Goal: Transaction & Acquisition: Purchase product/service

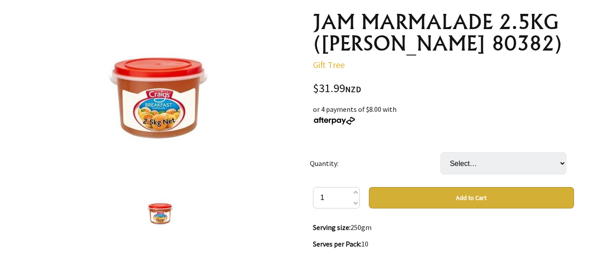
scroll to position [89, 0]
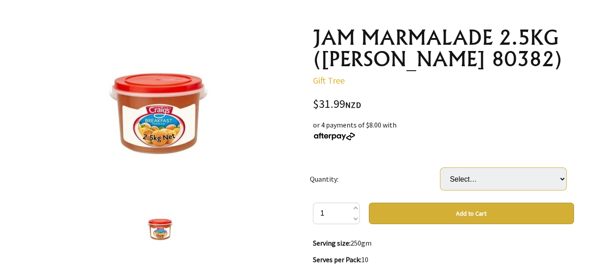
click at [563, 177] on select "Select… 1 PAI 1 CTN (3 PAI) (+ $63.98)" at bounding box center [503, 179] width 126 height 22
click at [564, 177] on select "Select… 1 PAI 1 CTN (3 PAI) (+ $63.98)" at bounding box center [503, 179] width 126 height 22
select select "1 CTN (3 PAI)"
click at [440, 168] on select "Select… 1 PAI 1 CTN (3 PAI) (+ $63.98)" at bounding box center [503, 179] width 126 height 22
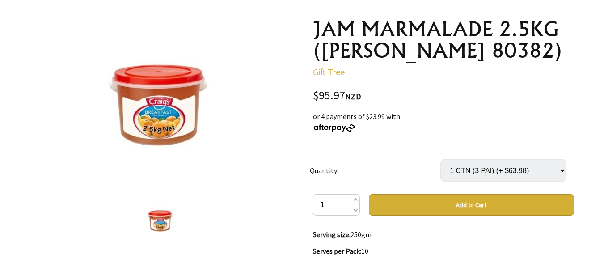
scroll to position [82, 0]
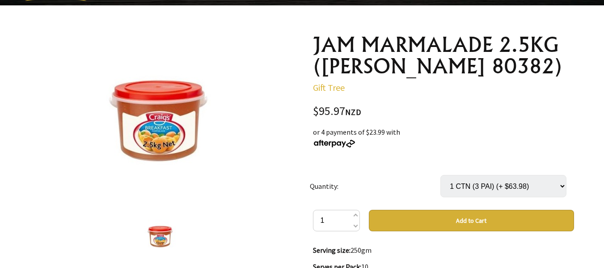
click at [564, 185] on select "Select… 1 PAI 1 CTN (3 PAI) (+ $63.98)" at bounding box center [503, 186] width 126 height 22
select select "1 PAI"
click at [440, 175] on select "Select… 1 PAI 1 CTN (3 PAI) (+ $63.98)" at bounding box center [503, 186] width 126 height 22
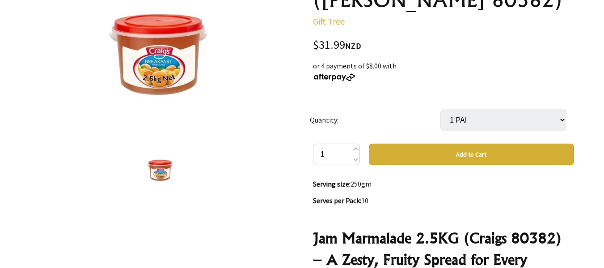
scroll to position [127, 0]
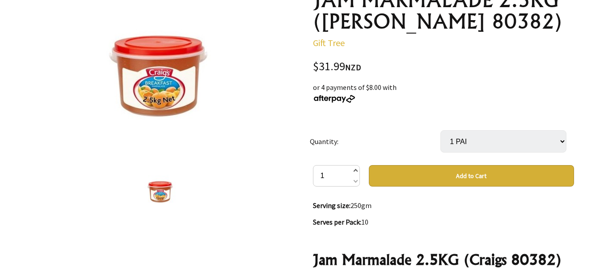
click at [356, 169] on span at bounding box center [355, 171] width 4 height 11
type input "2"
click at [415, 122] on td "Quantity:" at bounding box center [375, 141] width 131 height 47
click at [508, 97] on div "or 4 payments of $8.00 with" at bounding box center [443, 92] width 261 height 21
click at [484, 175] on button "Add to Cart" at bounding box center [471, 175] width 205 height 21
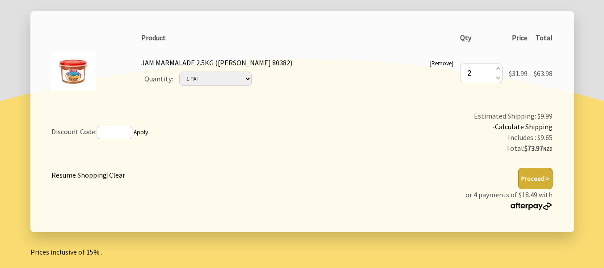
scroll to position [223, 0]
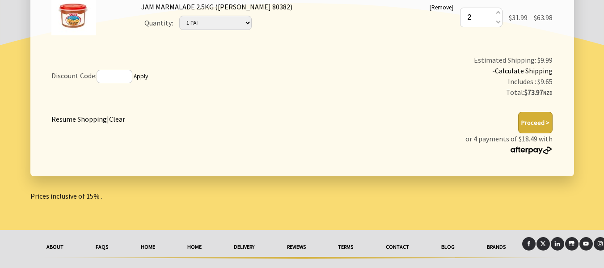
click at [537, 121] on button "Proceed >" at bounding box center [535, 122] width 34 height 21
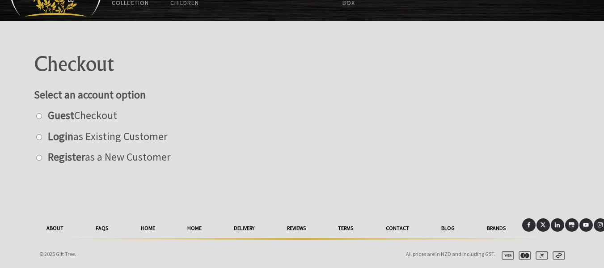
click at [38, 116] on input "radio" at bounding box center [39, 116] width 6 height 6
radio input "true"
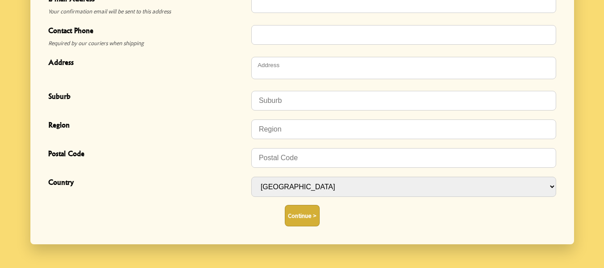
scroll to position [379, 0]
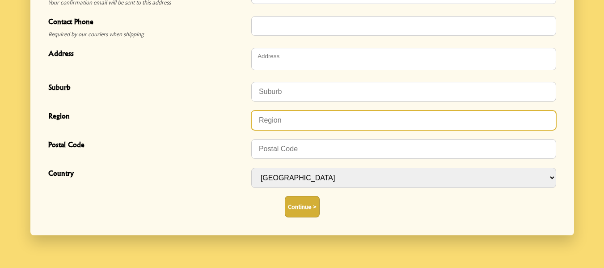
click at [426, 120] on input "Region" at bounding box center [403, 120] width 305 height 20
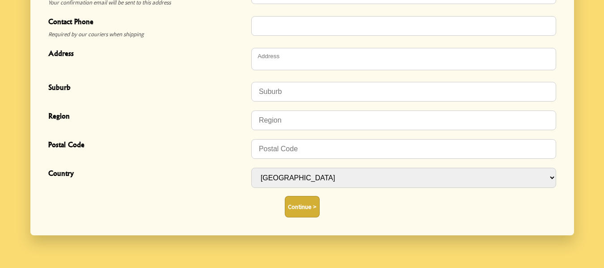
click at [242, 121] on span "Region" at bounding box center [147, 116] width 198 height 13
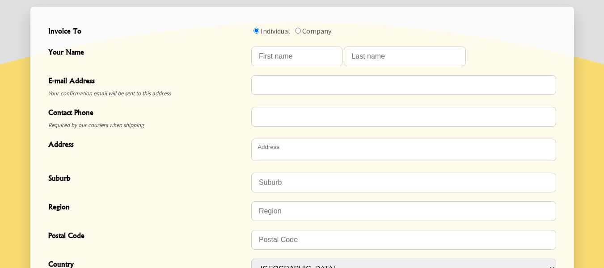
scroll to position [245, 0]
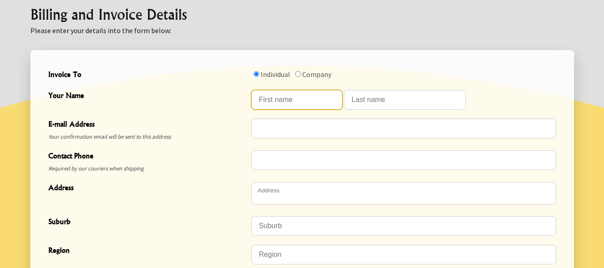
click at [267, 99] on input "Your Name" at bounding box center [296, 100] width 91 height 20
type input "Hugh"
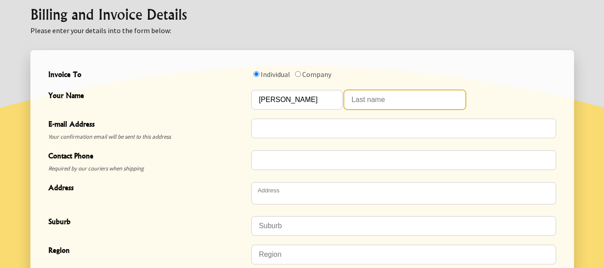
click at [361, 100] on input "Your Name" at bounding box center [405, 100] width 122 height 20
type input "Roberts"
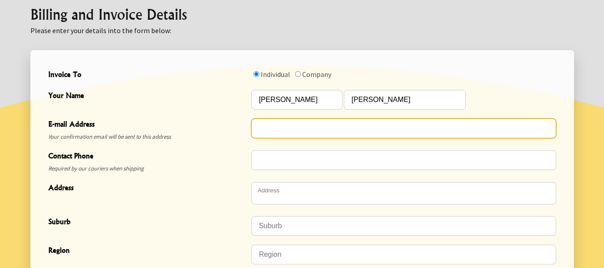
click at [265, 128] on input "E-mail Address" at bounding box center [403, 128] width 305 height 20
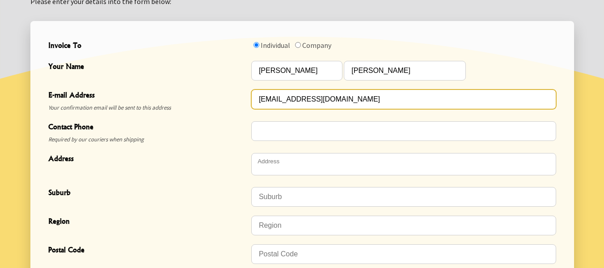
scroll to position [290, 0]
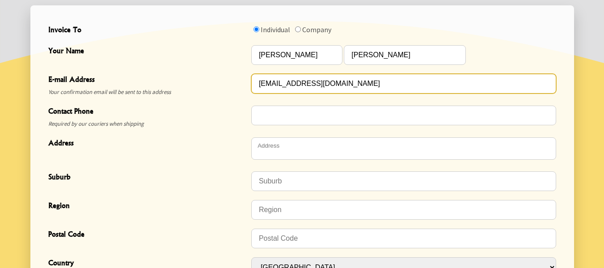
type input "hbbsr@outlook.co.nz"
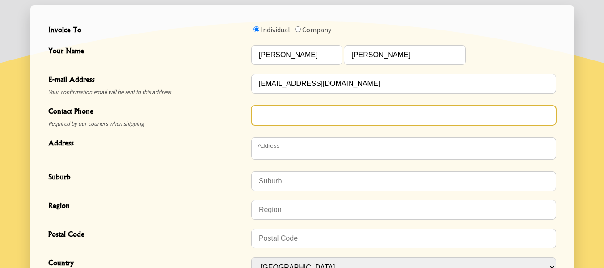
click at [270, 115] on input "Contact Phone" at bounding box center [403, 115] width 305 height 20
type input "0277110185"
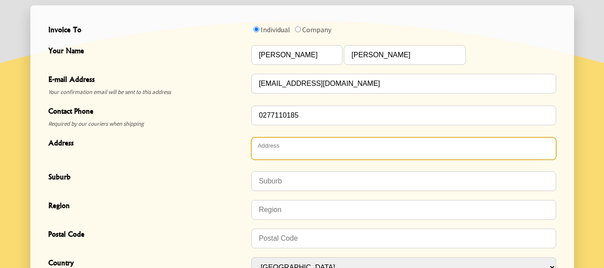
click at [265, 148] on textarea "Address" at bounding box center [403, 148] width 305 height 22
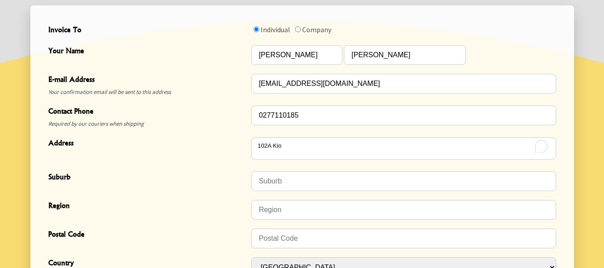
type textarea "102A Kio Kio Station Road"
type input "Otorohanga"
type input "3974"
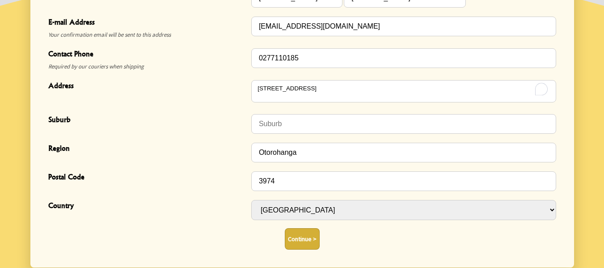
scroll to position [379, 0]
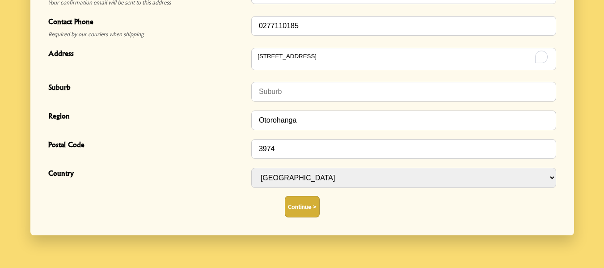
click at [303, 210] on button "Continue >" at bounding box center [302, 206] width 35 height 21
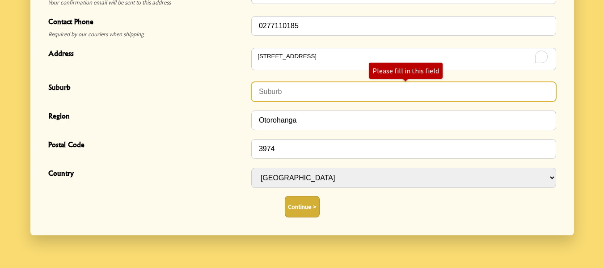
click at [284, 93] on input "Suburb" at bounding box center [403, 92] width 305 height 20
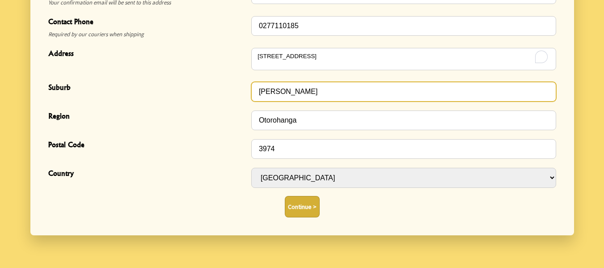
type input "Kio Kio"
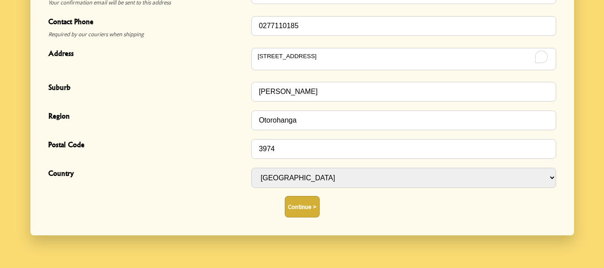
click at [304, 201] on button "Continue >" at bounding box center [302, 206] width 35 height 21
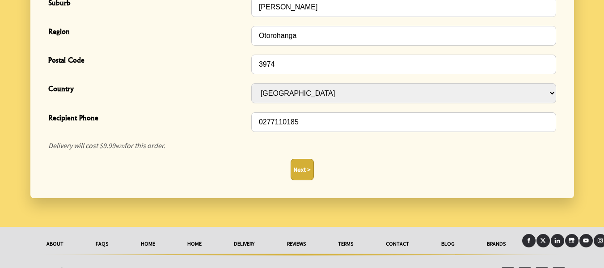
scroll to position [402, 0]
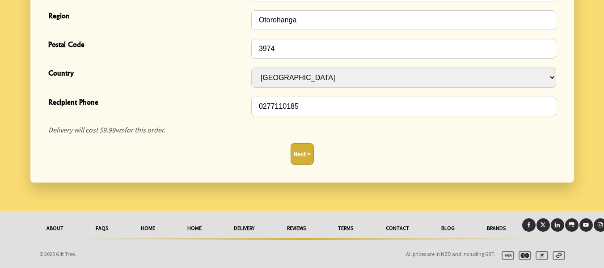
click at [302, 150] on button "Next >" at bounding box center [302, 153] width 23 height 21
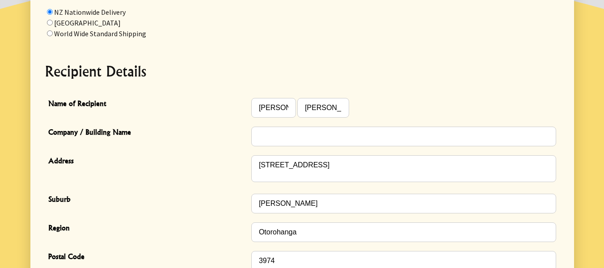
scroll to position [134, 0]
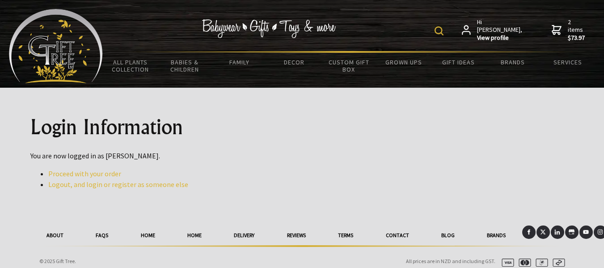
click at [571, 29] on span "2 items $73.97" at bounding box center [577, 30] width 18 height 24
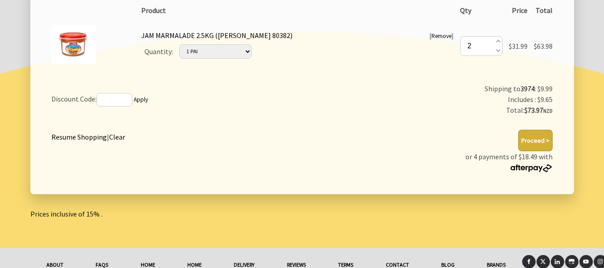
scroll to position [179, 0]
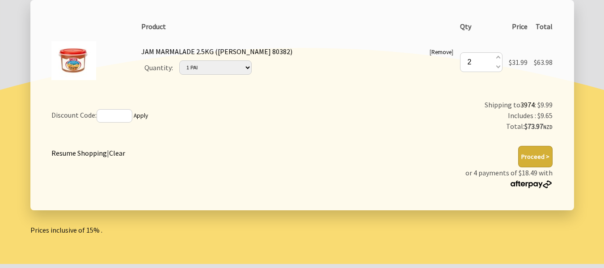
click at [533, 181] on img at bounding box center [531, 184] width 43 height 8
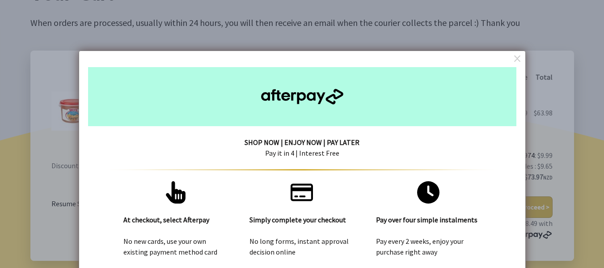
scroll to position [97, 0]
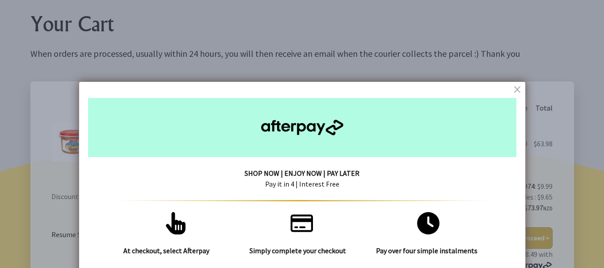
click at [519, 88] on dialogboxclose at bounding box center [518, 89] width 11 height 11
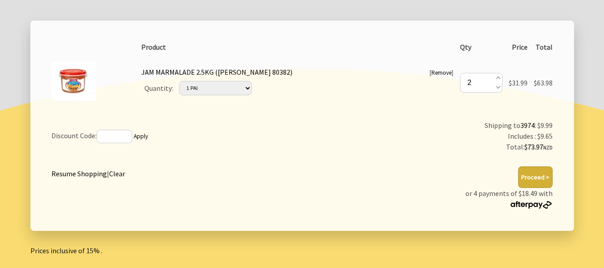
scroll to position [142, 0]
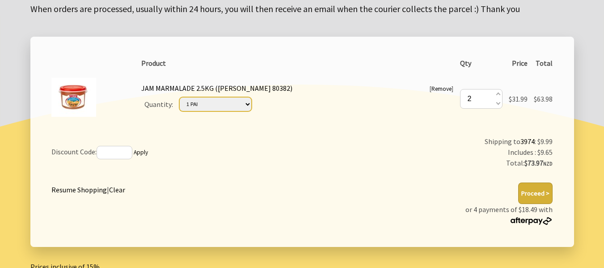
click at [251, 102] on select "Please Select… 1 PAI 1 CTN (3 PAI) (+ $63.98)" at bounding box center [215, 104] width 72 height 14
select select "1 CTN (3 PAI)"
click at [193, 97] on select "Please Select… 1 PAI 1 CTN (3 PAI) (+ $63.98)" at bounding box center [215, 104] width 72 height 14
click at [492, 104] on span at bounding box center [494, 103] width 4 height 10
type input "1"
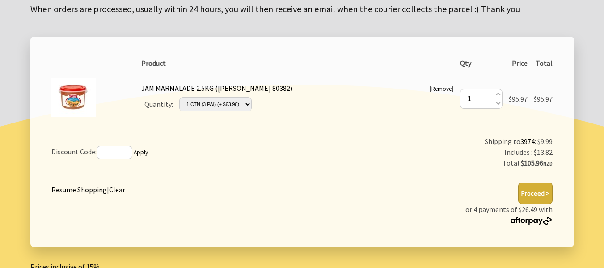
click at [375, 139] on td "Shipping to 3974 : $9.99 Includes : $13.82 Total: $105.96 NZD" at bounding box center [449, 152] width 213 height 39
click at [297, 90] on td "[ Remove ] JAM MARMALADE 2.5KG (CRAIGS 80382) Quantity: Please Select… 1 PAI 1 …" at bounding box center [297, 99] width 319 height 54
click at [348, 85] on td "[ Remove ] JAM MARMALADE 2.5KG (CRAIGS 80382) Quantity: Please Select… 1 PAI 1 …" at bounding box center [297, 99] width 319 height 54
click at [495, 93] on span at bounding box center [497, 95] width 4 height 10
type input "2"
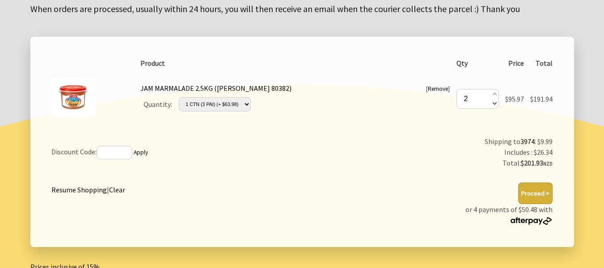
click at [494, 104] on span at bounding box center [494, 103] width 4 height 10
type input "1"
click at [497, 102] on span at bounding box center [497, 103] width 4 height 10
type input "0"
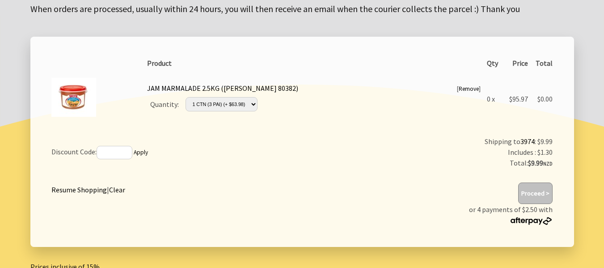
click at [382, 120] on td "[ Remove ] JAM MARMALADE 2.5KG (CRAIGS 80382) Quantity: Please Select… 1 PAI 1 …" at bounding box center [314, 99] width 340 height 54
click at [257, 104] on select "Please Select… 1 PAI 1 CTN (3 PAI) (+ $63.98)" at bounding box center [222, 104] width 72 height 14
select select "1 PAI"
click at [200, 97] on select "Please Select… 1 PAI 1 CTN (3 PAI) (+ $63.98)" at bounding box center [222, 104] width 72 height 14
click at [467, 89] on link "Remove" at bounding box center [469, 89] width 20 height 8
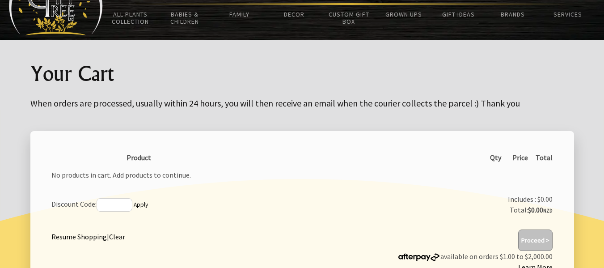
scroll to position [0, 0]
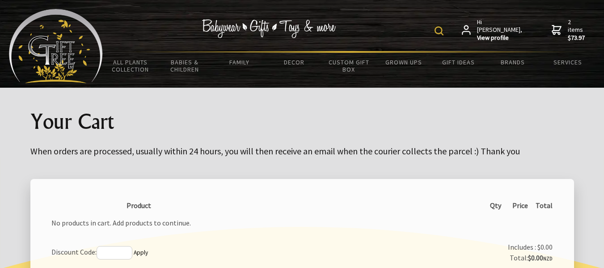
click at [571, 27] on span "2 items $73.97" at bounding box center [577, 30] width 18 height 24
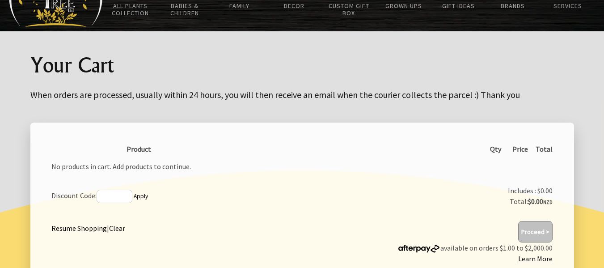
scroll to position [39, 0]
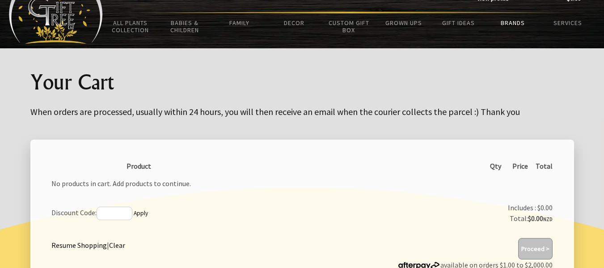
click at [512, 20] on link "Brands" at bounding box center [512, 22] width 55 height 19
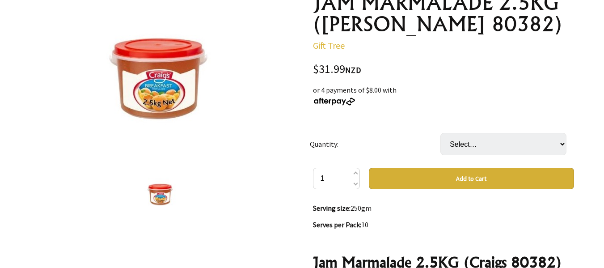
scroll to position [134, 0]
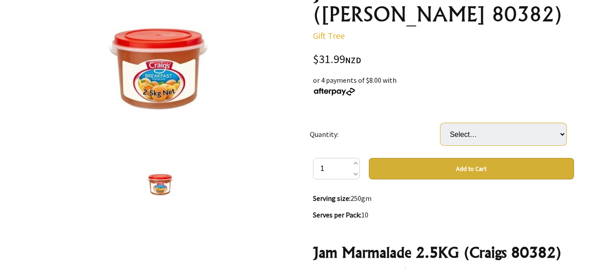
click at [564, 135] on select "Select… 1 PAI 1 CTN (3 PAI) (+ $63.98)" at bounding box center [503, 134] width 126 height 22
select select "1 PAI"
click at [440, 123] on select "Select… 1 PAI 1 CTN (3 PAI) (+ $63.98)" at bounding box center [503, 134] width 126 height 22
click at [356, 163] on span at bounding box center [355, 164] width 4 height 11
type input "2"
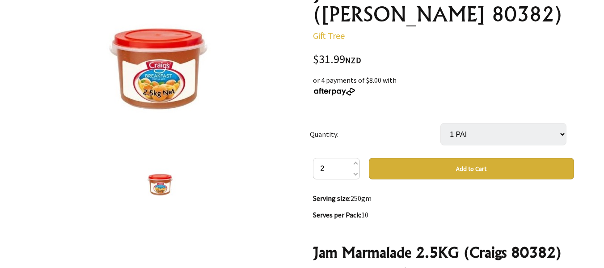
click at [478, 166] on button "Add to Cart" at bounding box center [471, 168] width 205 height 21
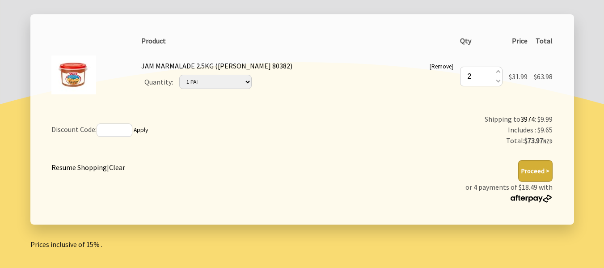
scroll to position [179, 0]
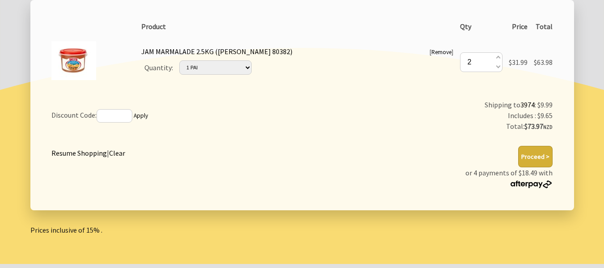
click at [536, 153] on button "Proceed >" at bounding box center [535, 156] width 34 height 21
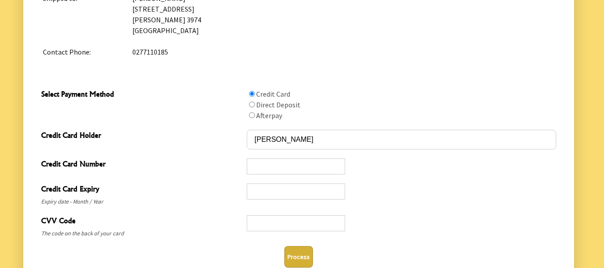
scroll to position [441, 0]
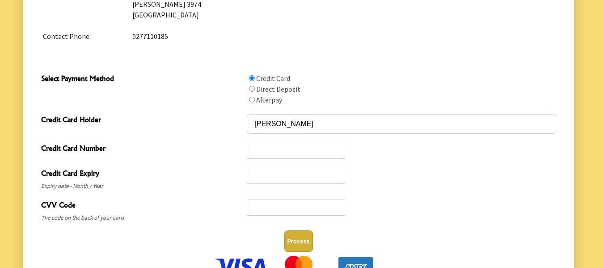
click at [251, 100] on input "Select Payment Method" at bounding box center [252, 100] width 6 height 6
radio input "true"
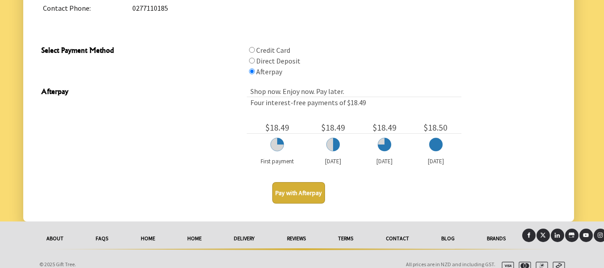
scroll to position [479, 0]
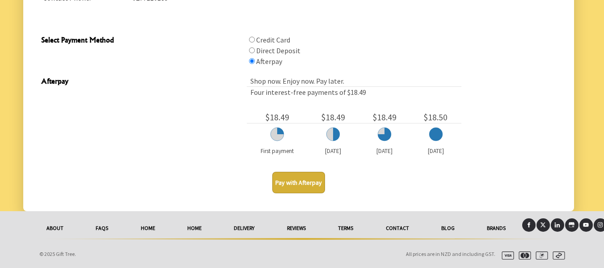
click at [296, 180] on button "Pay with Afterpay" at bounding box center [298, 182] width 53 height 21
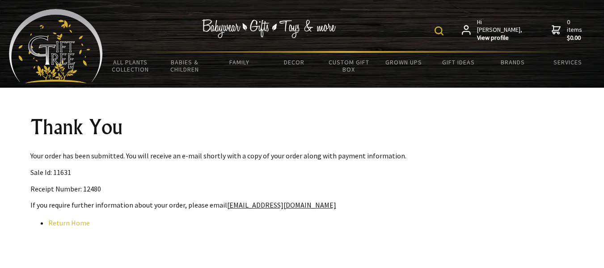
click at [64, 220] on link "Return Home" at bounding box center [69, 222] width 42 height 9
